Goal: Task Accomplishment & Management: Use online tool/utility

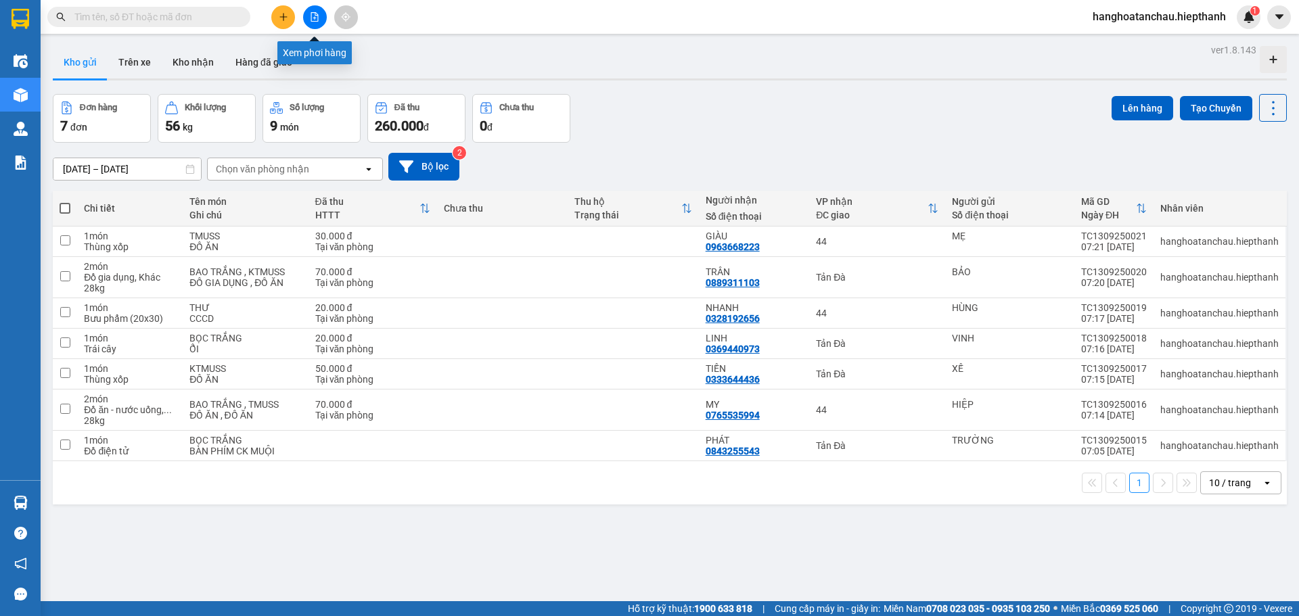
click at [317, 18] on icon "file-add" at bounding box center [314, 16] width 9 height 9
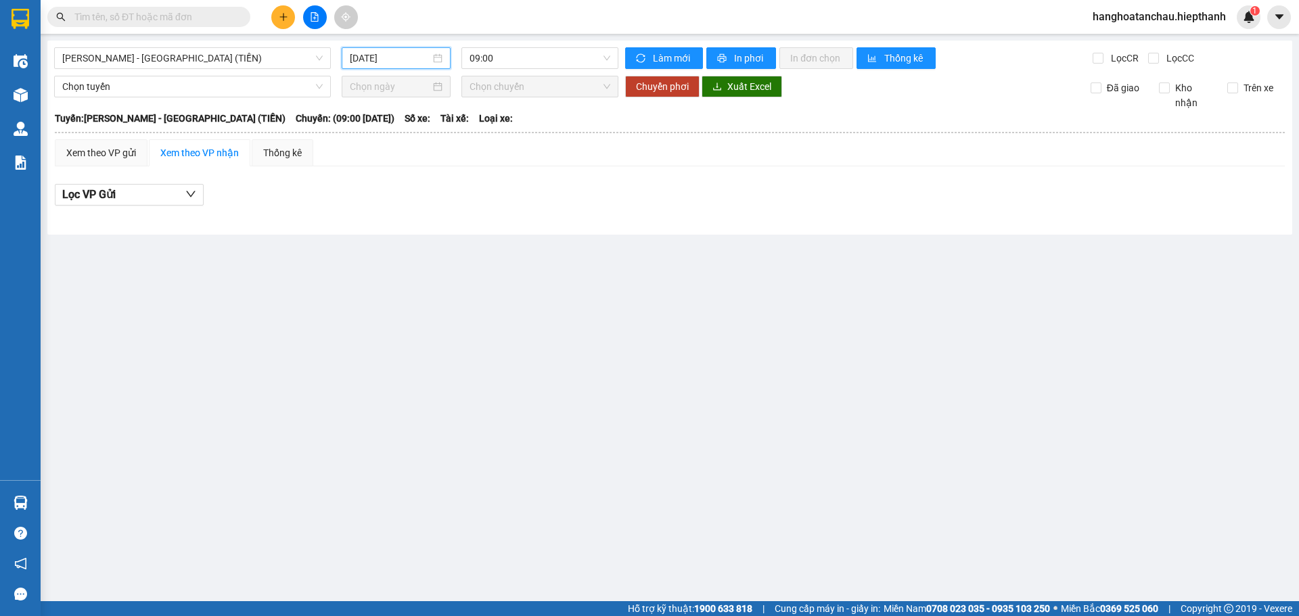
drag, startPoint x: 417, startPoint y: 58, endPoint x: 425, endPoint y: 87, distance: 30.2
click at [417, 59] on input "13/09/2025" at bounding box center [390, 58] width 81 height 15
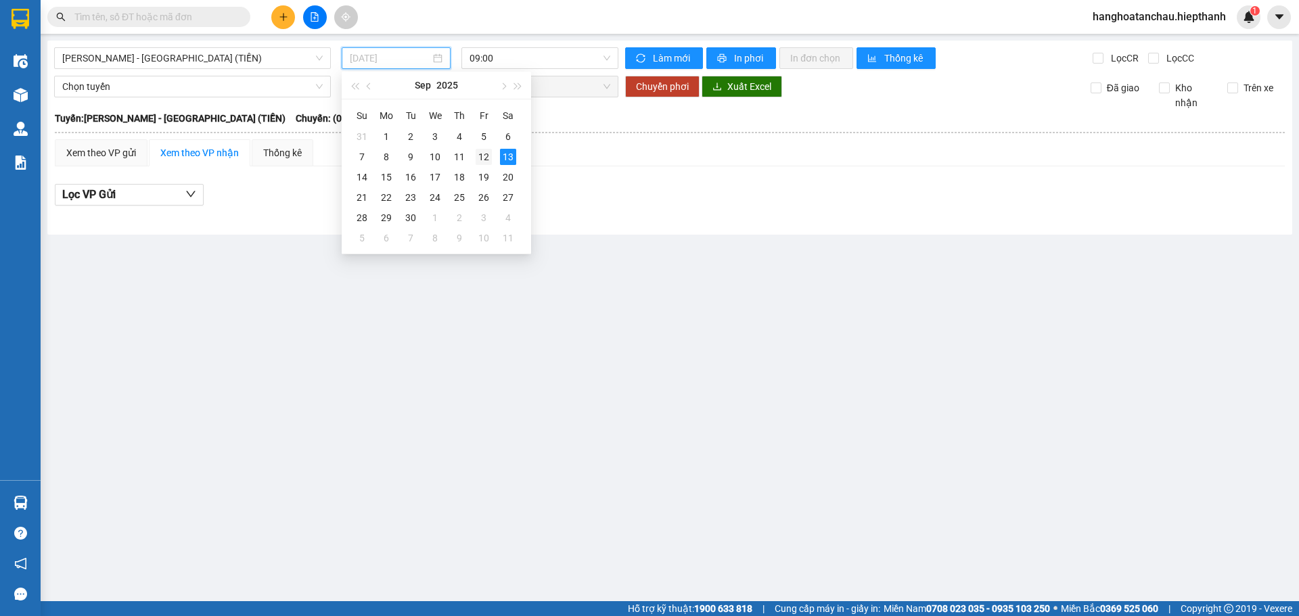
drag, startPoint x: 488, startPoint y: 159, endPoint x: 537, endPoint y: 94, distance: 80.8
click at [489, 158] on div "12" at bounding box center [484, 157] width 16 height 16
type input "12/09/2025"
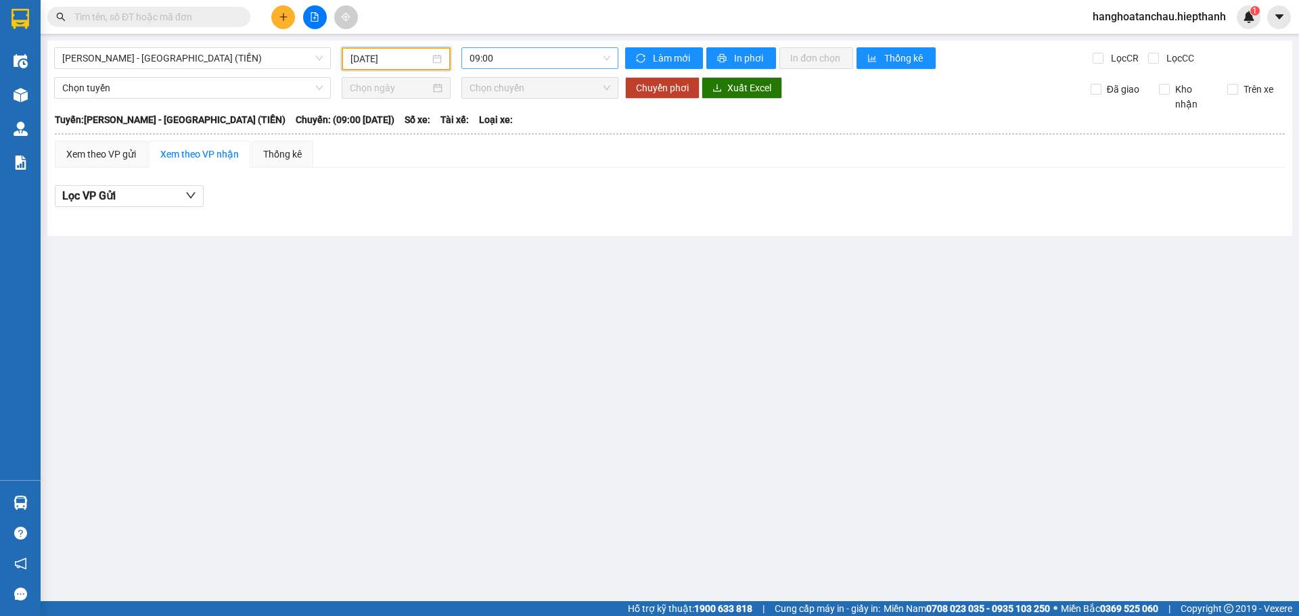
click at [550, 53] on span "09:00" at bounding box center [540, 58] width 141 height 20
click at [513, 153] on div "21:00" at bounding box center [523, 150] width 106 height 15
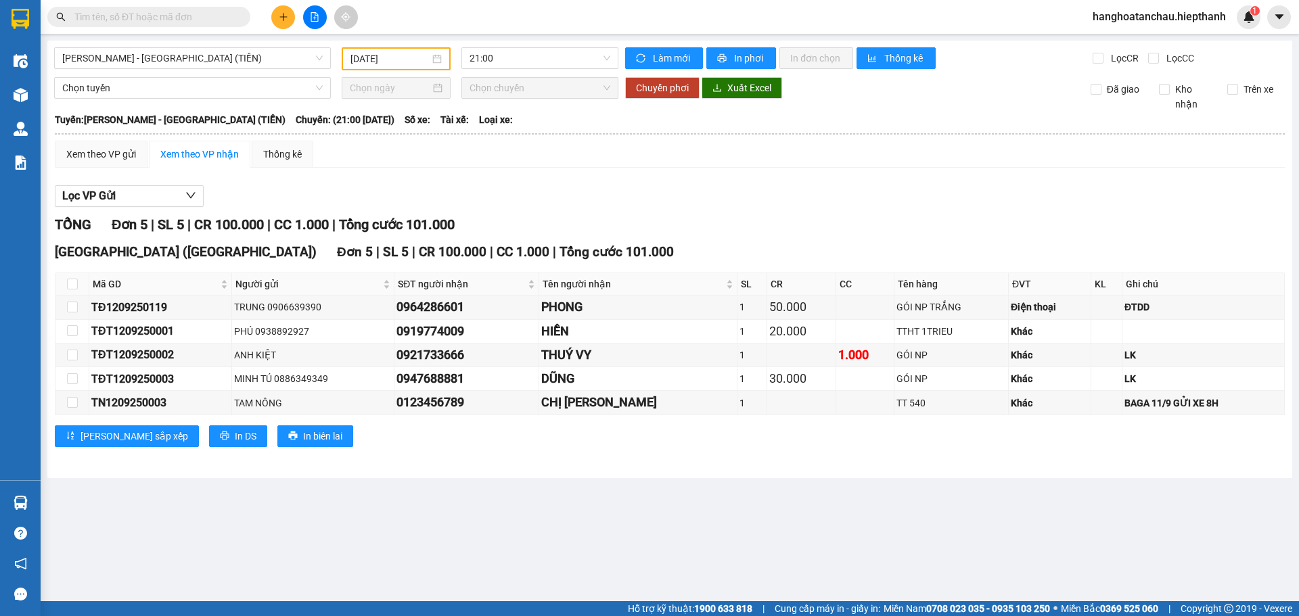
drag, startPoint x: 606, startPoint y: 348, endPoint x: 465, endPoint y: 18, distance: 358.6
click at [465, 18] on div "Kết quả tìm kiếm ( 0 ) Bộ lọc Gửi 3 ngày gần nhất No Data hanghoatanchau.hiepth…" at bounding box center [649, 17] width 1299 height 34
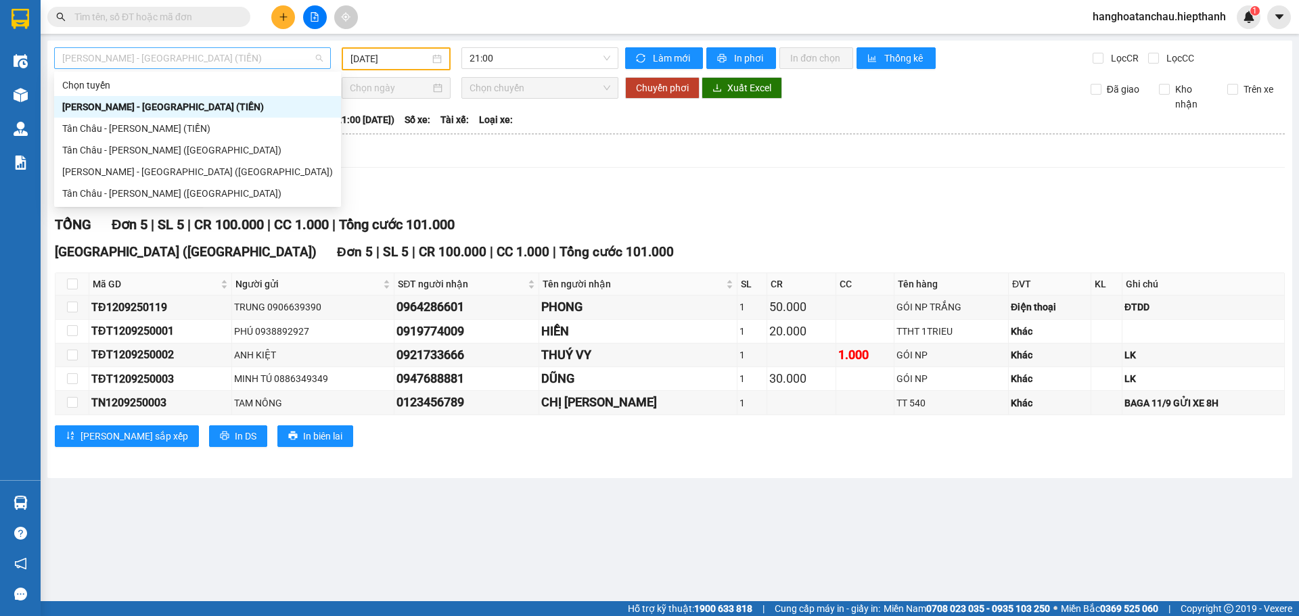
click at [266, 62] on span "Hồ Chí Minh - Tân Châu (TIỀN)" at bounding box center [192, 58] width 260 height 20
click at [83, 192] on div "Tân Châu - Hồ Chí Minh (Giường)" at bounding box center [197, 193] width 271 height 15
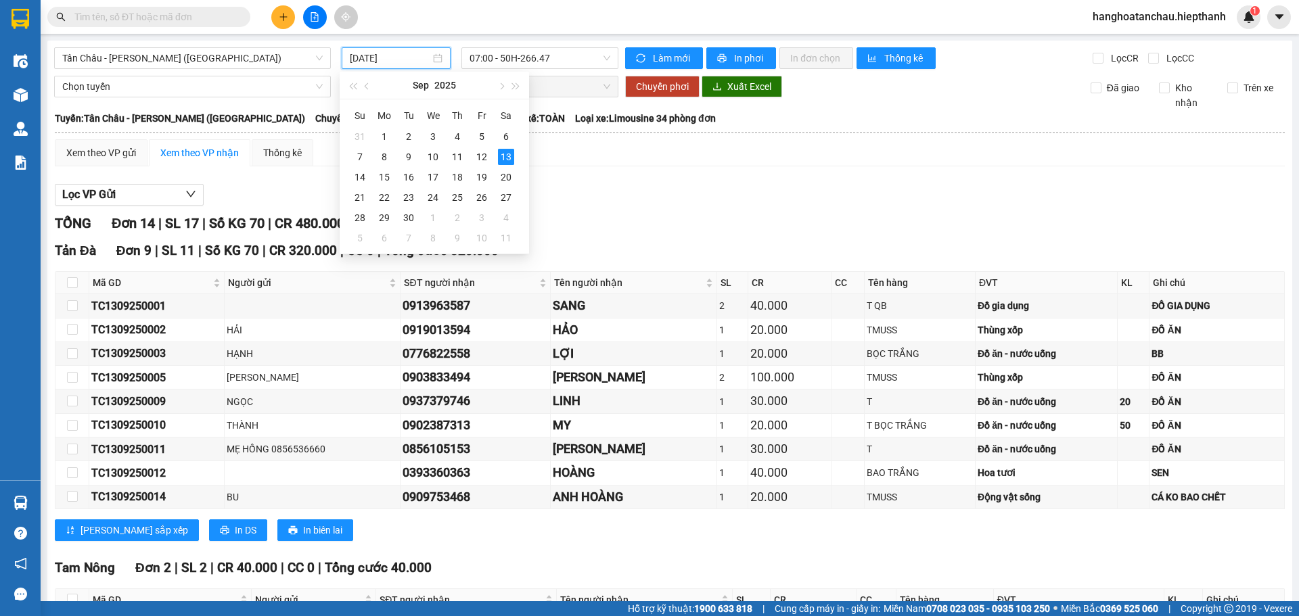
drag, startPoint x: 426, startPoint y: 59, endPoint x: 418, endPoint y: 67, distance: 11.5
click at [426, 58] on input "13/09/2025" at bounding box center [390, 58] width 81 height 15
click at [482, 156] on div "12" at bounding box center [482, 157] width 16 height 16
type input "12/09/2025"
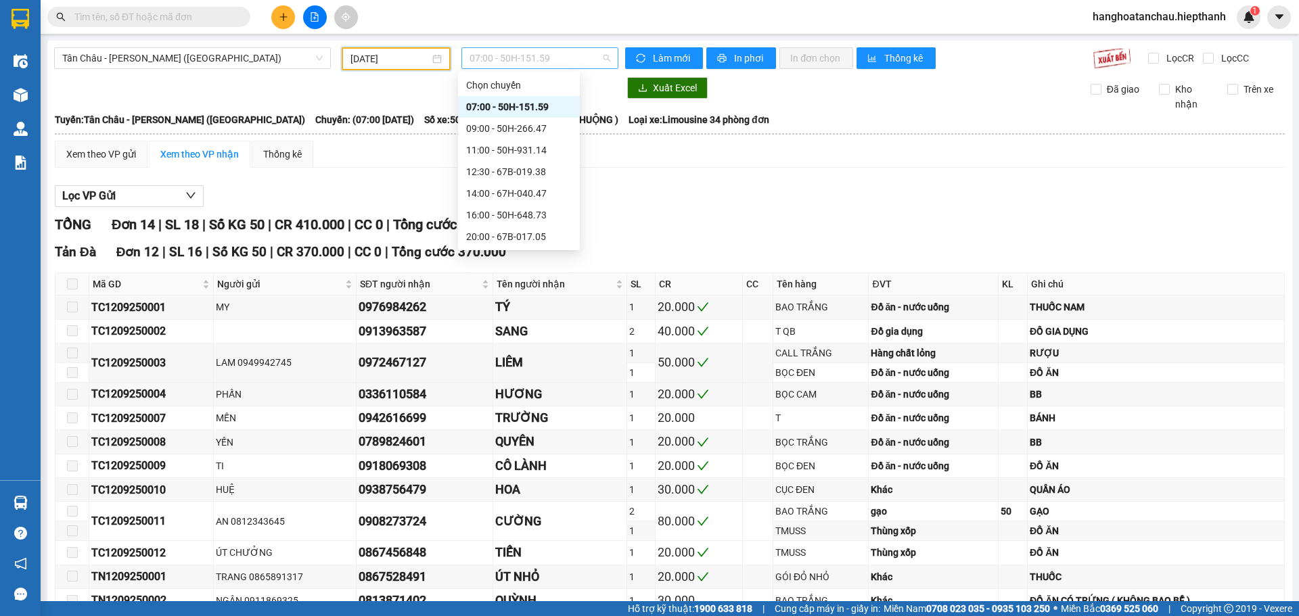
click at [541, 58] on span "07:00 - 50H-151.59" at bounding box center [540, 58] width 141 height 20
click at [478, 192] on div "22:00 - 50H-716.94" at bounding box center [519, 193] width 106 height 15
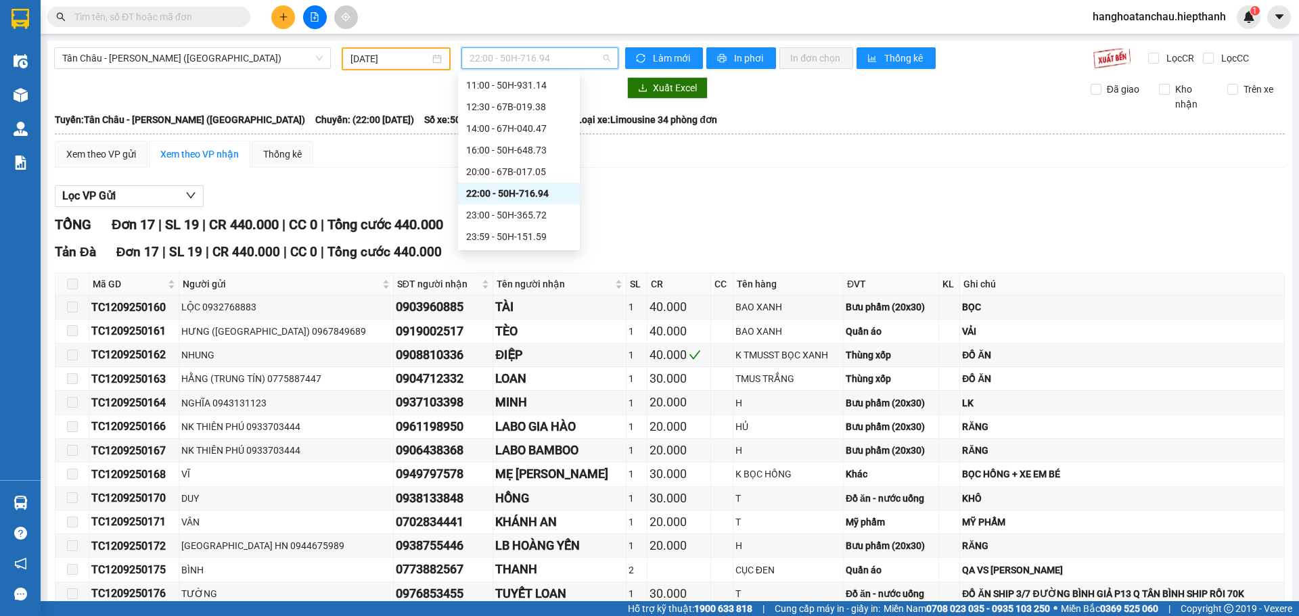
click at [553, 59] on span "22:00 - 50H-716.94" at bounding box center [540, 58] width 141 height 20
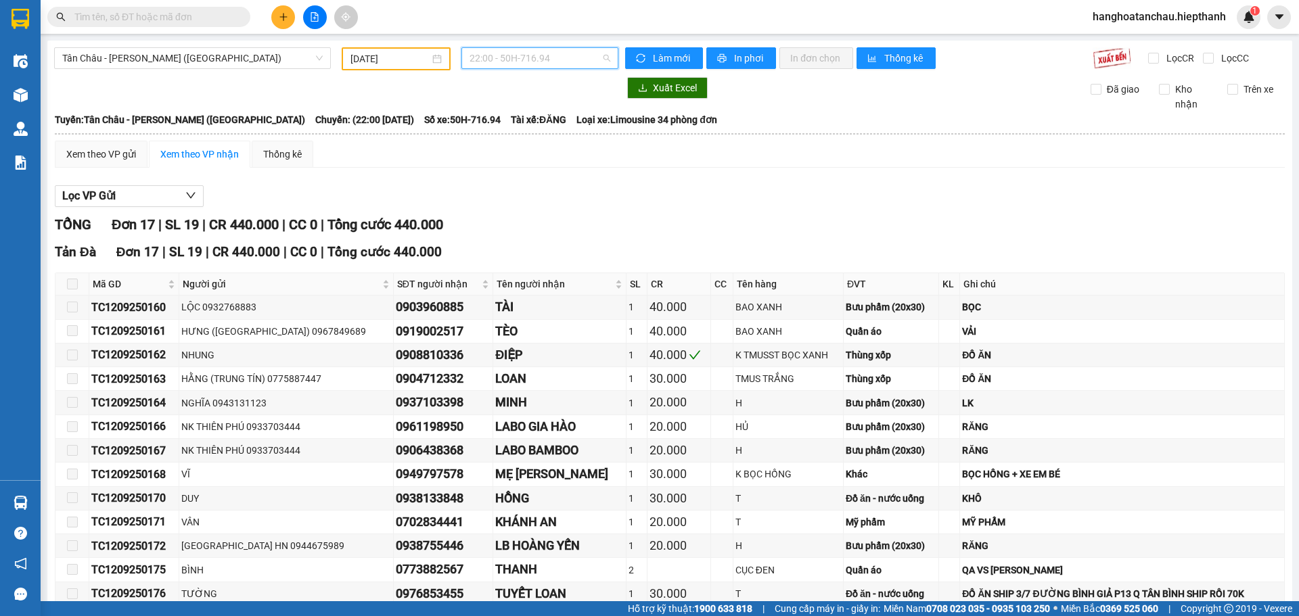
click at [520, 51] on span "22:00 - 50H-716.94" at bounding box center [540, 58] width 141 height 20
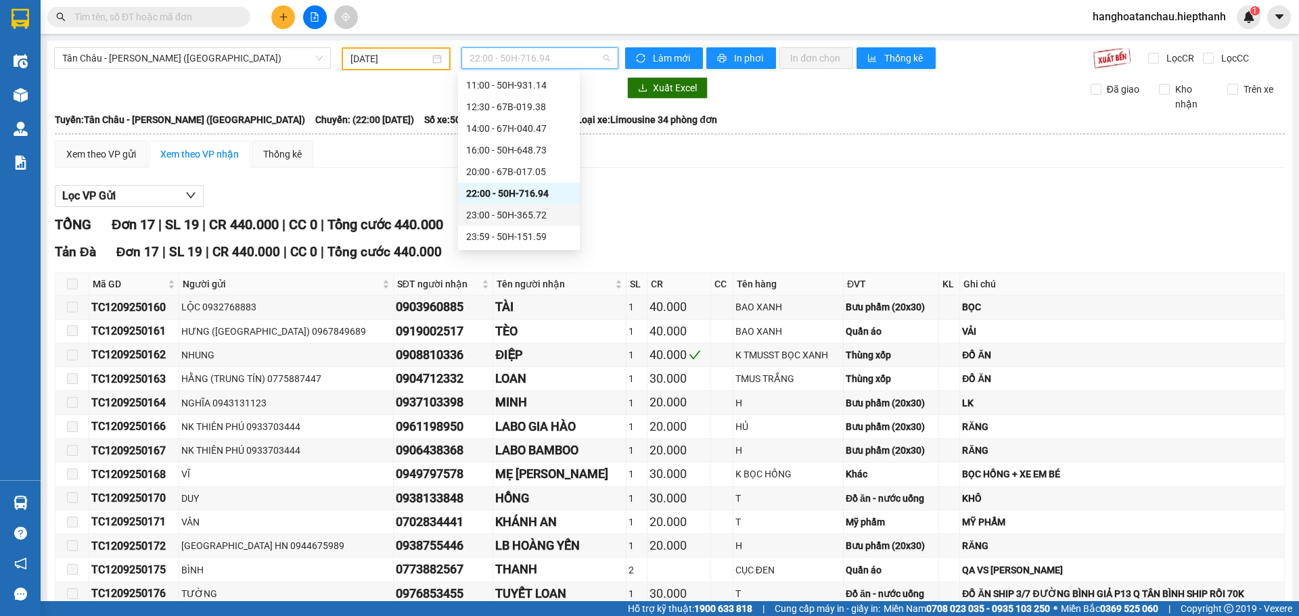
click at [472, 212] on div "23:00 - 50H-365.72" at bounding box center [519, 215] width 106 height 15
